Goal: Contribute content

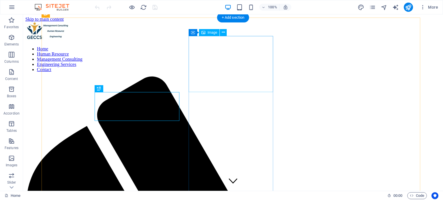
scroll to position [159, 0]
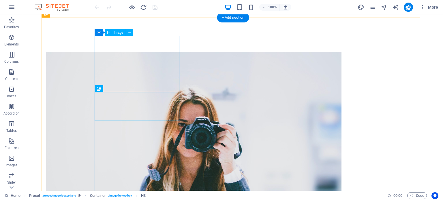
click at [133, 61] on figure at bounding box center [182, 150] width 272 height 197
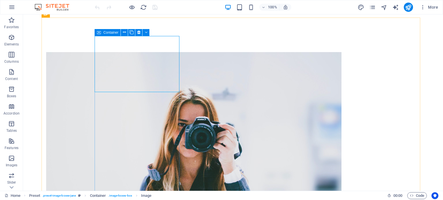
click at [100, 32] on icon at bounding box center [99, 32] width 4 height 7
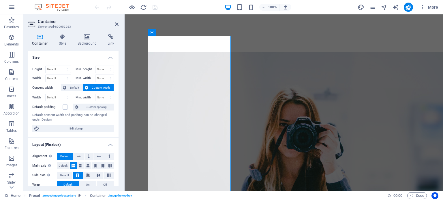
scroll to position [175, 0]
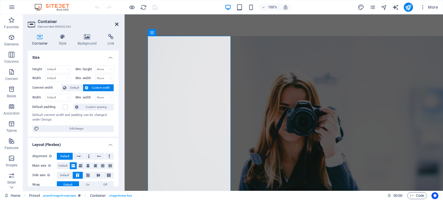
click at [116, 25] on icon at bounding box center [116, 24] width 3 height 5
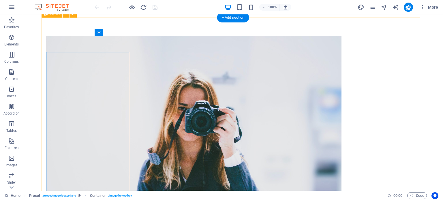
scroll to position [159, 0]
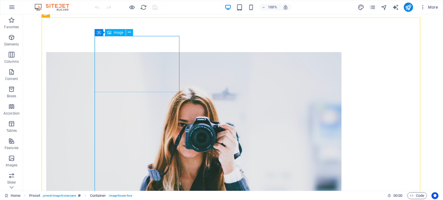
click at [115, 33] on span "Image" at bounding box center [119, 32] width 10 height 3
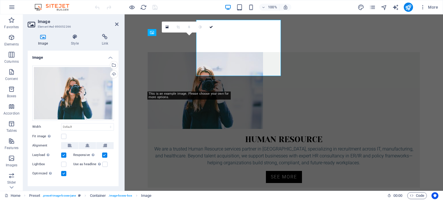
scroll to position [175, 0]
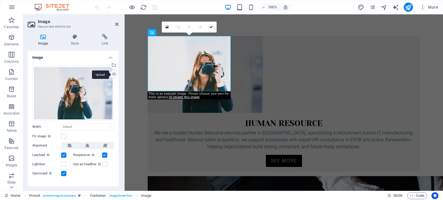
click at [112, 73] on div "Upload" at bounding box center [113, 75] width 9 height 9
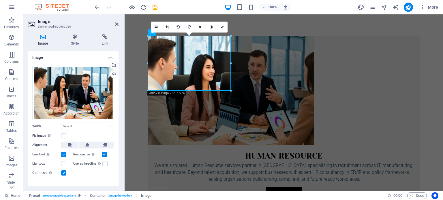
click at [116, 24] on icon at bounding box center [116, 24] width 3 height 5
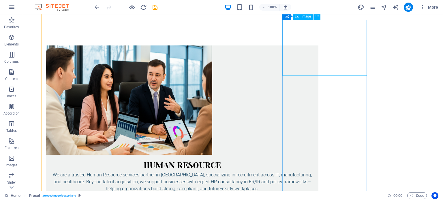
scroll to position [175, 0]
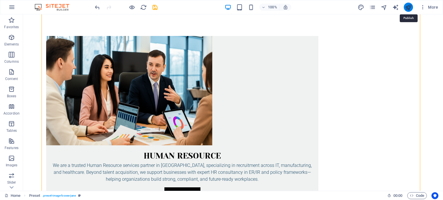
click at [409, 4] on icon "publish" at bounding box center [408, 7] width 7 height 7
